Goal: Transaction & Acquisition: Purchase product/service

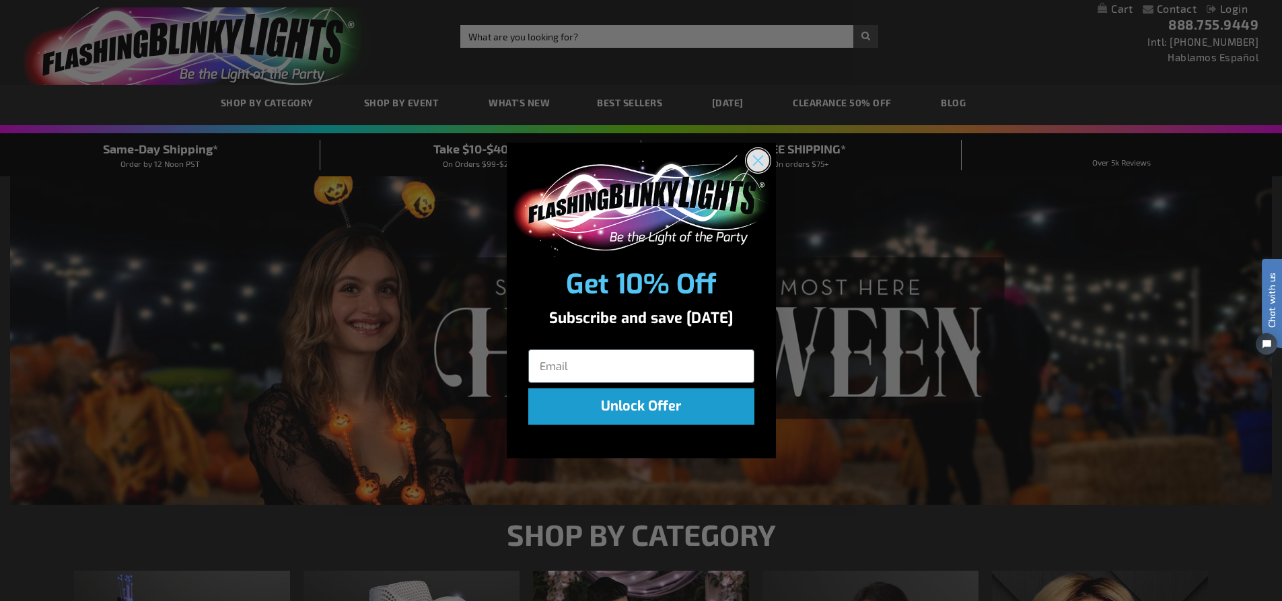
click at [762, 168] on circle "Close dialog" at bounding box center [757, 160] width 22 height 22
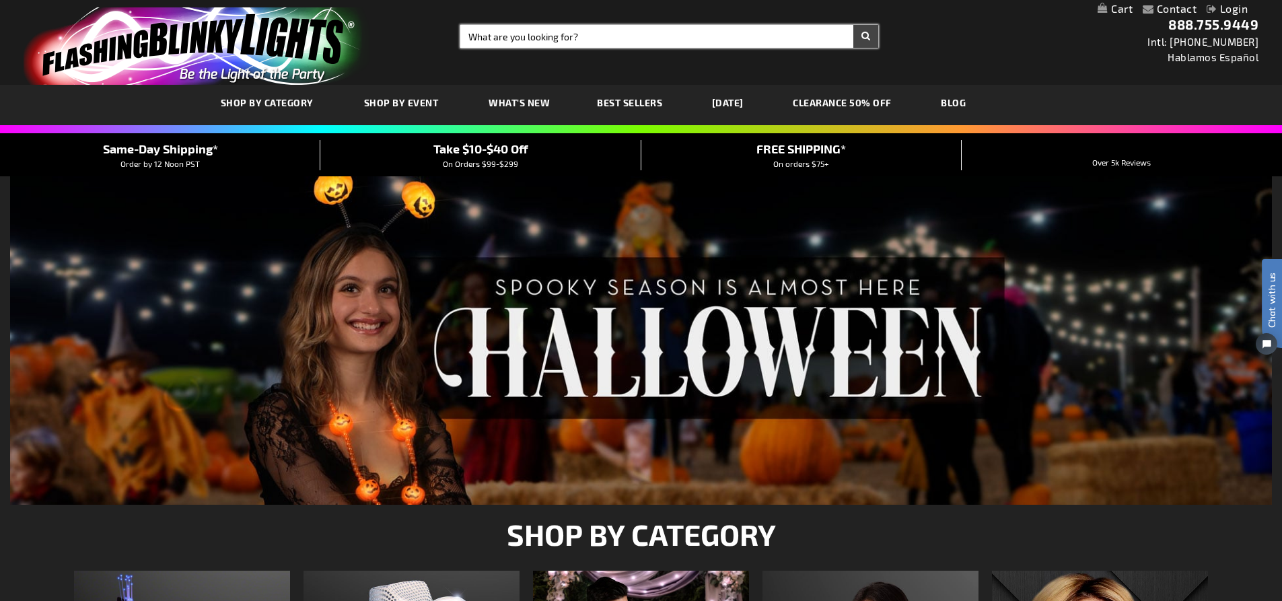
click at [518, 28] on input "Search" at bounding box center [669, 36] width 418 height 23
type input "rubber bouncy"
click at [853, 25] on button "Search" at bounding box center [865, 36] width 25 height 23
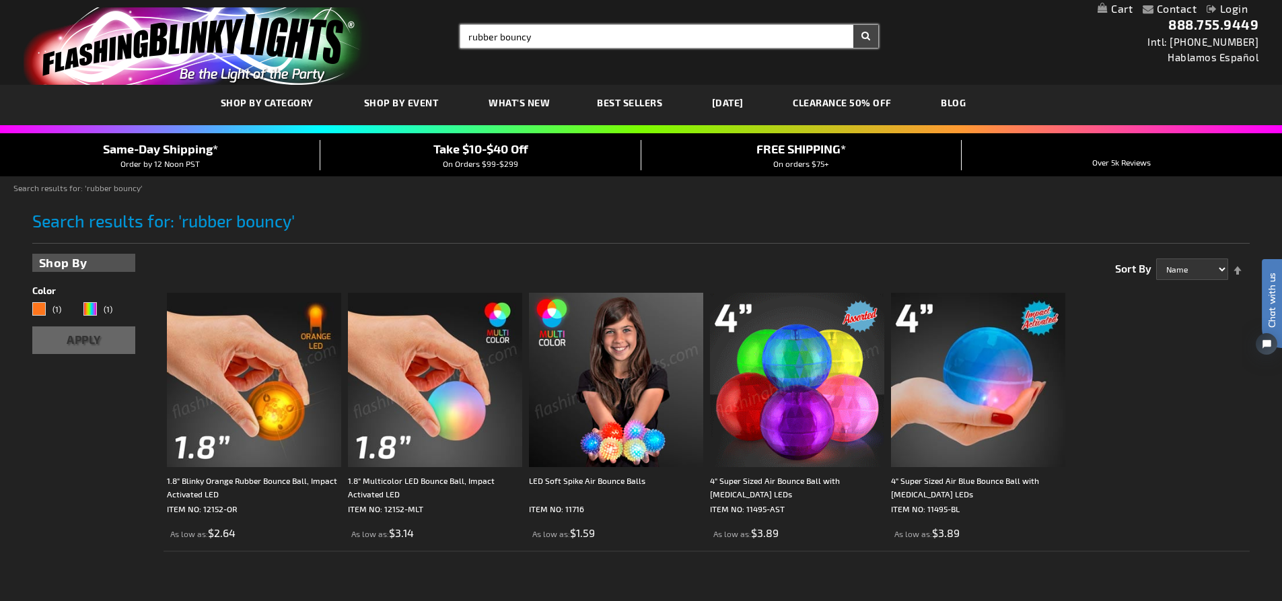
drag, startPoint x: 546, startPoint y: 38, endPoint x: 379, endPoint y: 41, distance: 166.2
click at [379, 41] on div "Toggle Nav Search Search rubber bouncy × Search 888.755.9449 Intl: 818-753-8303…" at bounding box center [641, 42] width 1282 height 85
type input "bounce ball"
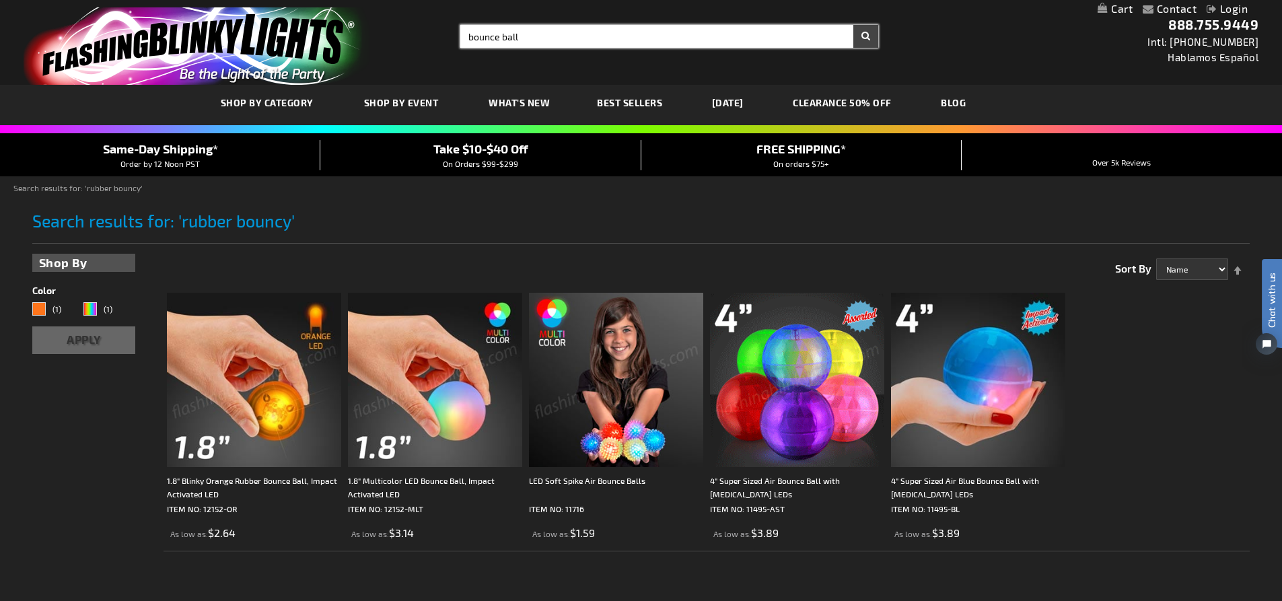
click at [853, 25] on button "Search" at bounding box center [865, 36] width 25 height 23
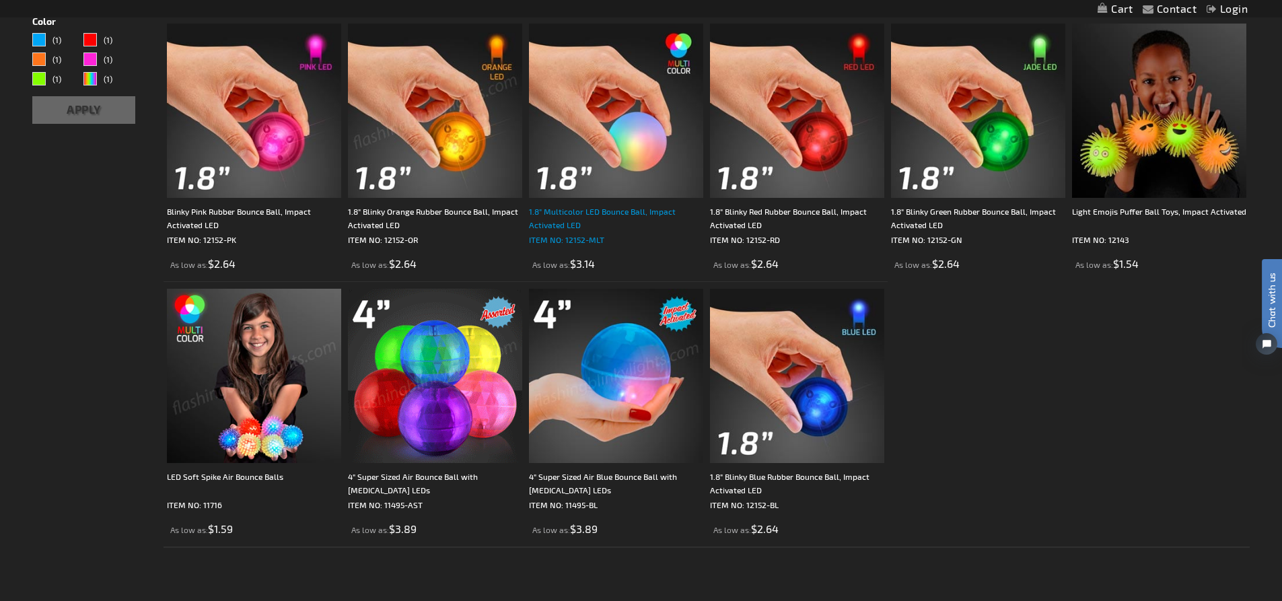
click at [578, 217] on div "1.8" Multicolor LED Bounce Ball, Impact Activated LED" at bounding box center [616, 218] width 174 height 27
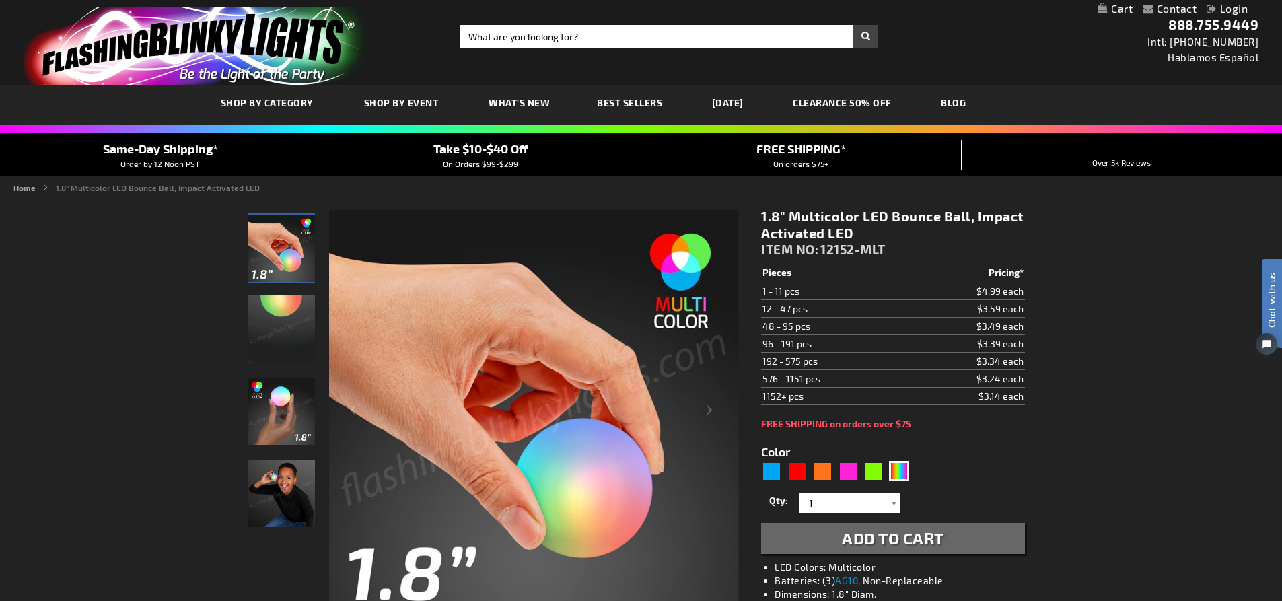
click at [894, 505] on div at bounding box center [893, 502] width 13 height 20
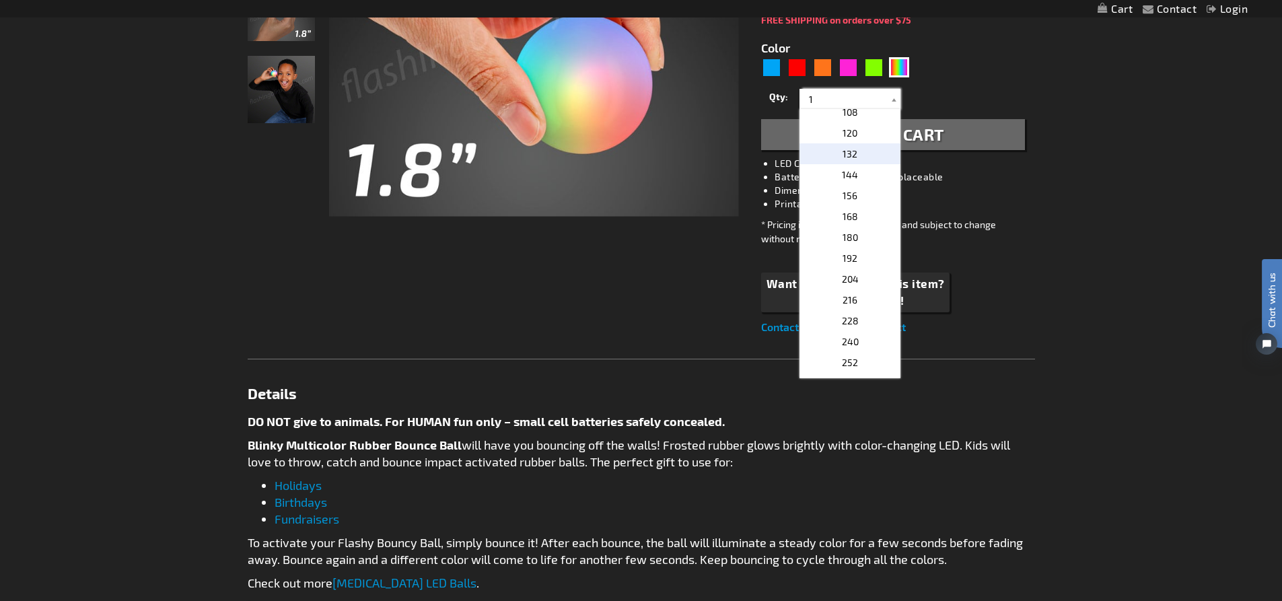
scroll to position [336, 0]
click at [850, 156] on p "96" at bounding box center [849, 158] width 101 height 21
type input "96"
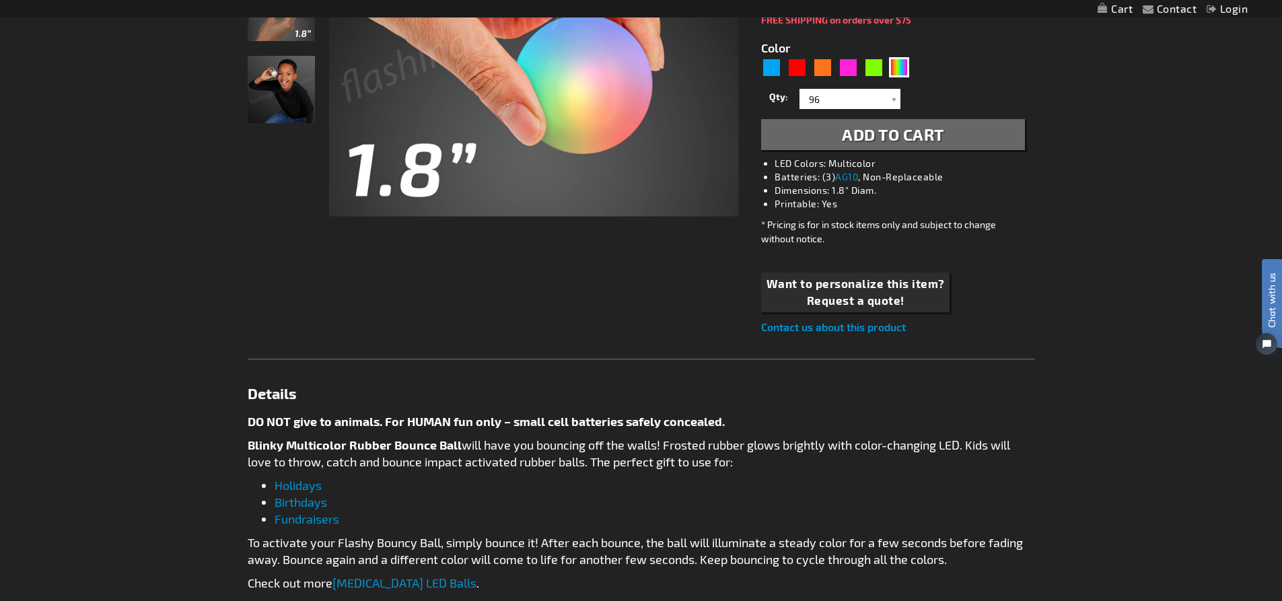
click at [886, 141] on span "Add to Cart" at bounding box center [893, 134] width 102 height 20
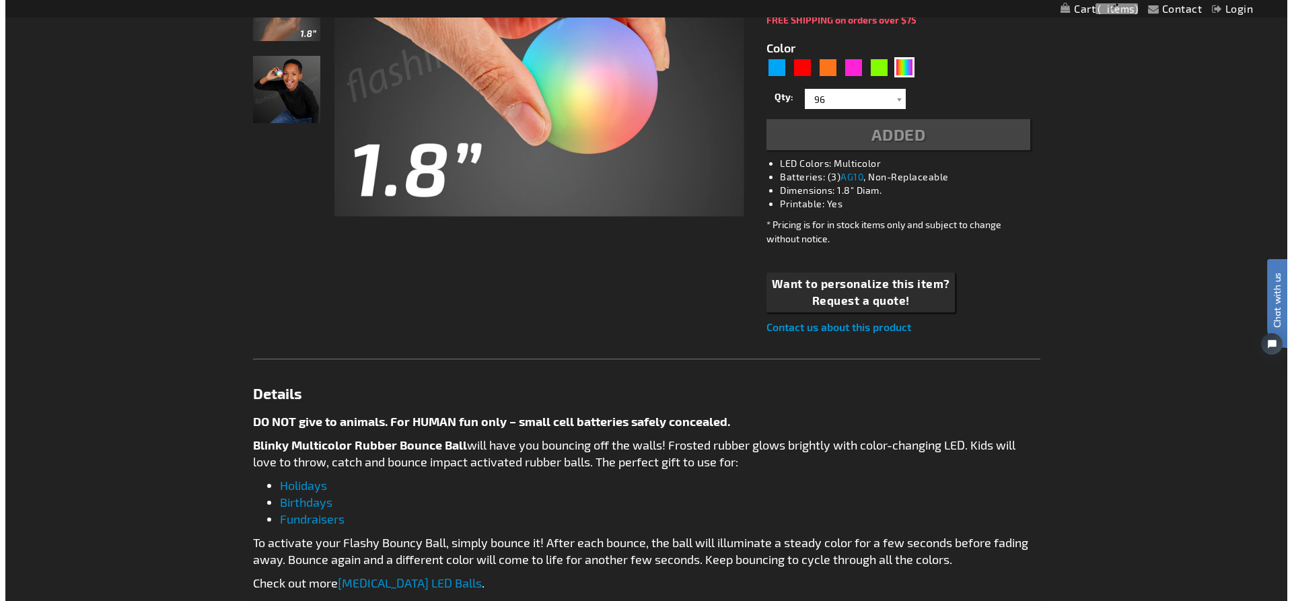
scroll to position [435, 0]
